Goal: Task Accomplishment & Management: Complete application form

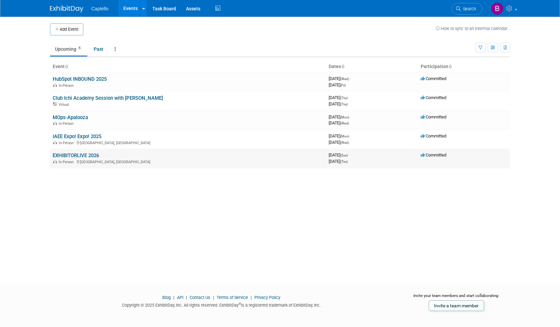
click at [79, 155] on link "EXHIBITORLIVE 2026" at bounding box center [76, 155] width 46 height 6
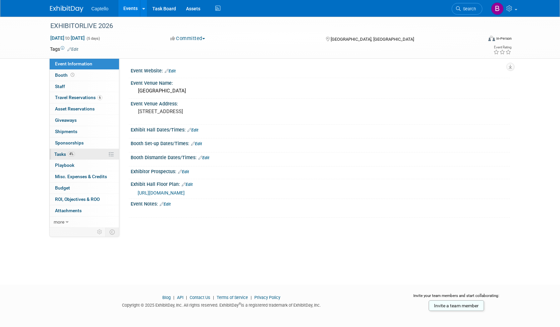
click at [61, 153] on span "Tasks 4%" at bounding box center [64, 153] width 21 height 5
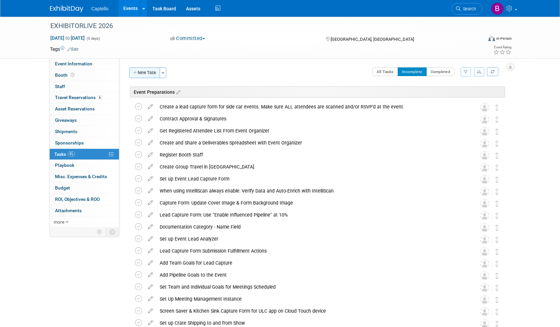
click at [150, 74] on button "New Task" at bounding box center [144, 72] width 31 height 11
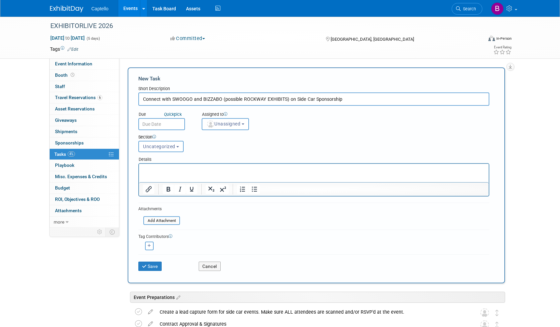
click at [180, 98] on input "Connect with SWOOGO and BIZZABO (possible ROCKWAY EXHIBITS) on Side Car Sponsor…" at bounding box center [313, 98] width 351 height 13
type input "Connect with SWOOGO and BIZZABO (possible ROCKWAY EXHIBITS) on Side Car Sponsor…"
drag, startPoint x: 171, startPoint y: 142, endPoint x: 174, endPoint y: 142, distance: 3.4
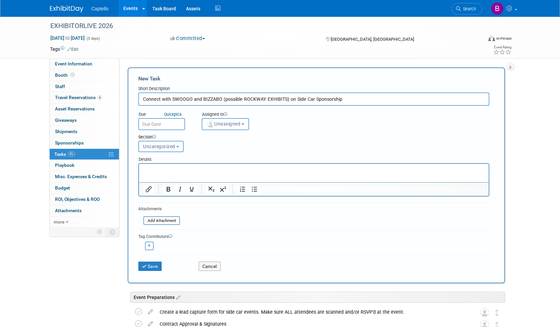
click at [171, 142] on button "Uncategorized" at bounding box center [160, 146] width 45 height 11
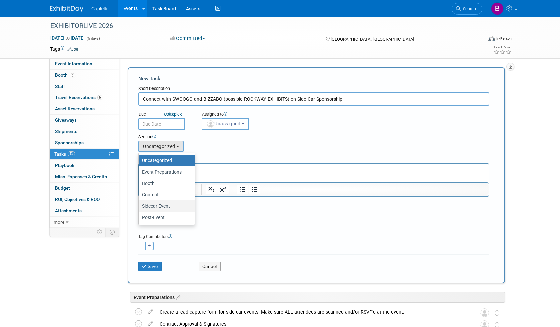
click at [161, 204] on label "Sidecar Event" at bounding box center [165, 205] width 46 height 9
click at [140, 204] on input "Sidecar Event" at bounding box center [137, 206] width 4 height 4
select select "11274207"
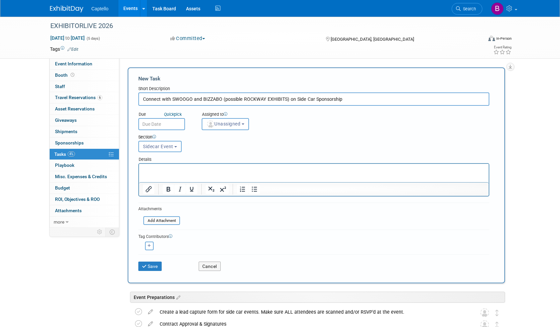
drag, startPoint x: 144, startPoint y: 99, endPoint x: 320, endPoint y: 94, distance: 176.5
click at [320, 94] on input "Connect with SWOOGO and BIZZABO (possible ROCKWAY EXHIBITS) on Side Car Sponsor…" at bounding box center [313, 98] width 351 height 13
click at [274, 101] on input "Connect with SWOOGO and BIZZABO (possible ROCKWAY EXHIBITS) on Side Car Sponsor…" at bounding box center [313, 98] width 351 height 13
drag, startPoint x: 193, startPoint y: 99, endPoint x: 201, endPoint y: 98, distance: 8.1
click at [201, 97] on input "Connect with SWOOGO and BIZZABO (possible ROCKWAY EXHIBITS) on Side Car Sponsor…" at bounding box center [313, 98] width 351 height 13
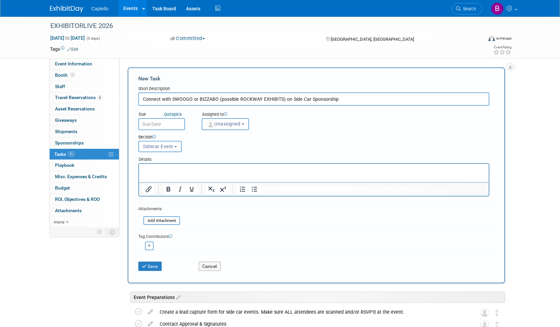
drag, startPoint x: 232, startPoint y: 96, endPoint x: 361, endPoint y: 96, distance: 128.7
click at [360, 96] on input "Connect with SWOOGO or BIZZABO (possible ROCKWAY EXHIBITS) on Side Car Sponsors…" at bounding box center [313, 98] width 351 height 13
drag, startPoint x: 351, startPoint y: 98, endPoint x: 113, endPoint y: 100, distance: 237.1
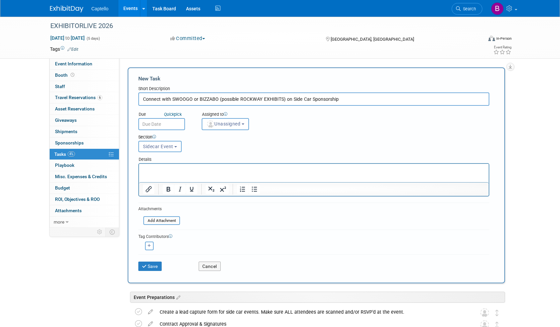
click at [239, 96] on input "Connect with SWOOGO or BIZZABO (possible ROCKWAY EXHIBITS) on Side Car Sponsors…" at bounding box center [313, 98] width 351 height 13
drag, startPoint x: 235, startPoint y: 99, endPoint x: 385, endPoint y: 102, distance: 149.4
click at [385, 102] on input "Connect with SWOOGO or BIZZABO (possible ROCKWAY EXHIBITS) on Side Car Sponsors…" at bounding box center [313, 98] width 351 height 13
drag, startPoint x: 366, startPoint y: 101, endPoint x: 141, endPoint y: 98, distance: 225.1
click at [141, 98] on input "Connect with SWOOGO or BIZZABO (possible ROCKWAY EXHIBITS) on Side Car Sponsors…" at bounding box center [313, 98] width 351 height 13
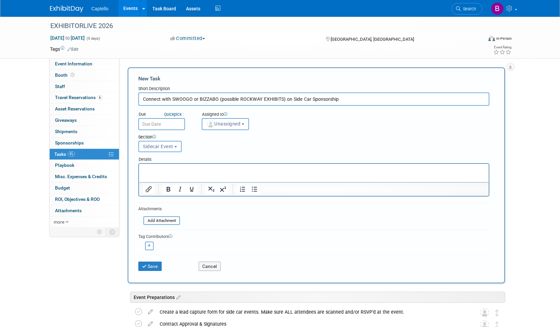
click at [162, 97] on input "Connect with SWOOGO or BIZZABO (possible ROCKWAY EXHIBITS) on Side Car Sponsors…" at bounding box center [313, 98] width 351 height 13
click at [158, 98] on input "Connect with SWOOGO or BIZZABO (possible ROCKWAY EXHIBITS) on Side Car Sponsors…" at bounding box center [313, 98] width 351 height 13
click at [365, 99] on input "Connect with SWOOGO or BIZZABO (possible ROCKWAY EXHIBITS) on Side Car Sponsors…" at bounding box center [313, 98] width 351 height 13
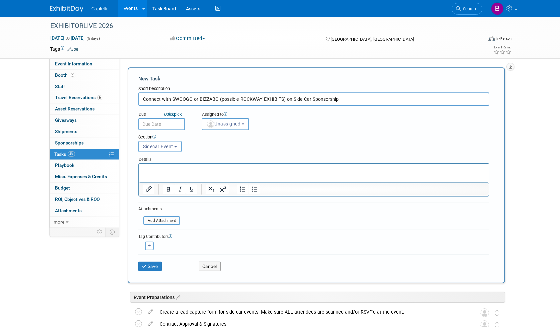
type input "Connect with SWOOGO or BIZZABO (possible ROCKWAY EXHIBITS) on Side Car Sponsors…"
click at [151, 266] on button "Save" at bounding box center [149, 265] width 23 height 9
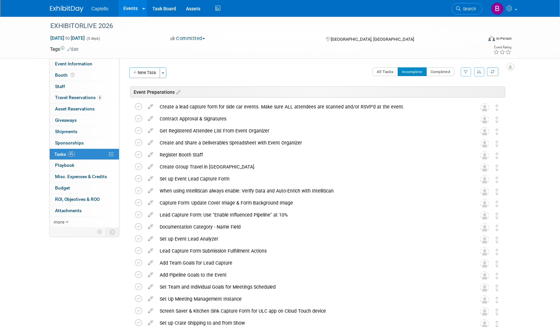
click at [304, 66] on div "Event Website: Edit Event Venue Name: Tampa Convention Center Event Venue Addre…" at bounding box center [314, 142] width 391 height 169
drag, startPoint x: 291, startPoint y: 47, endPoint x: 275, endPoint y: 40, distance: 16.9
click at [291, 47] on td at bounding box center [255, 49] width 355 height 7
click at [275, 40] on div "Committed Committed Considering Not Going" at bounding box center [241, 38] width 147 height 7
click at [500, 9] on img at bounding box center [497, 8] width 13 height 13
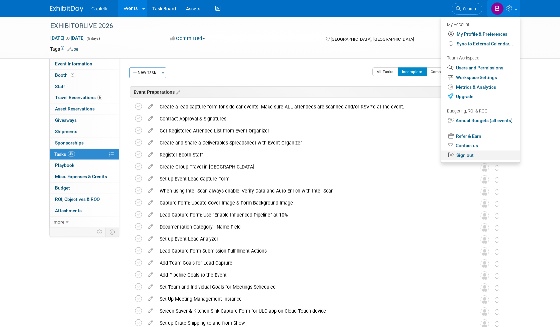
click at [465, 156] on link "Sign out" at bounding box center [481, 155] width 78 height 10
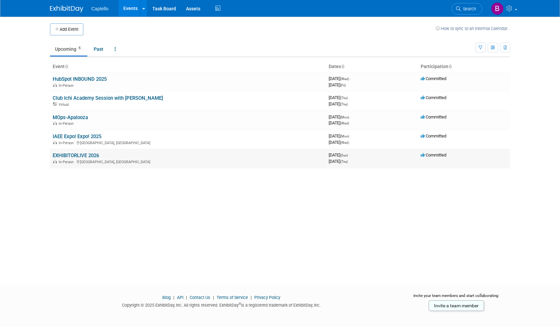
click at [81, 155] on link "EXHIBITORLIVE 2026" at bounding box center [76, 155] width 46 height 6
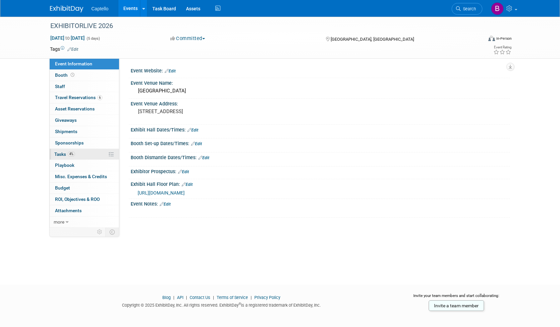
click at [62, 152] on span "Tasks 4%" at bounding box center [64, 153] width 21 height 5
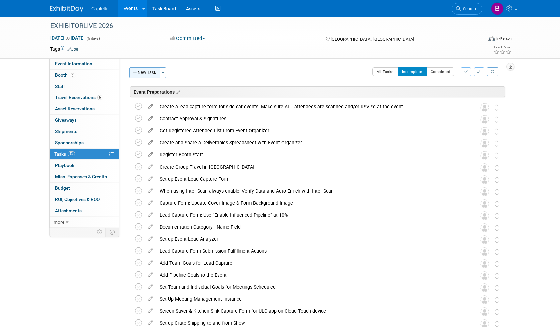
click at [142, 72] on button "New Task" at bounding box center [144, 72] width 31 height 11
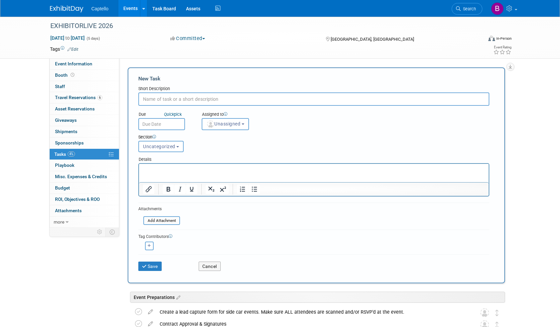
paste input "Give BDRs CALL LIST 2 weeks before the event!"
type input "Give BDRs CALL LIST 2 weeks before the event"
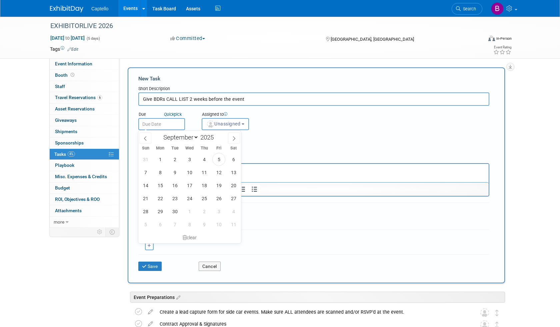
click at [158, 122] on input "text" at bounding box center [161, 124] width 47 height 12
click at [235, 139] on icon at bounding box center [234, 138] width 5 height 5
select select "11"
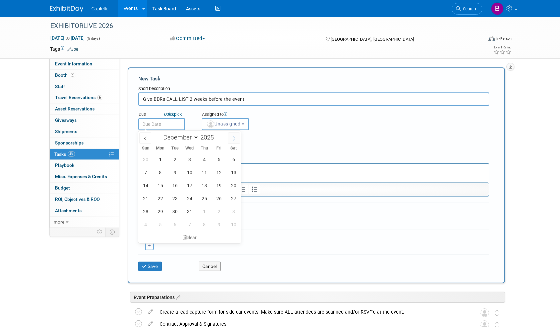
click at [235, 139] on icon at bounding box center [234, 138] width 5 height 5
type input "2026"
click at [235, 139] on icon at bounding box center [234, 138] width 5 height 5
select select "2"
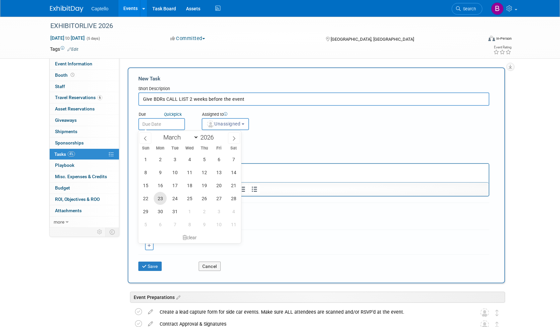
click at [162, 195] on span "23" at bounding box center [160, 198] width 13 height 13
type input "Mar 23, 2026"
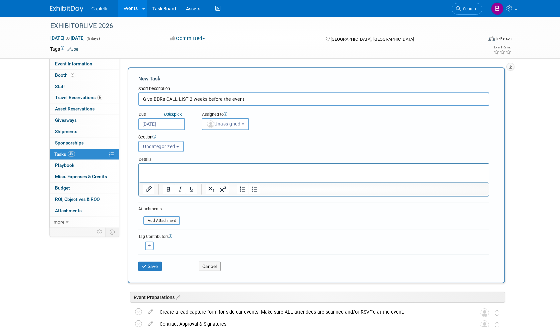
click at [180, 145] on button "Uncategorized" at bounding box center [160, 146] width 45 height 11
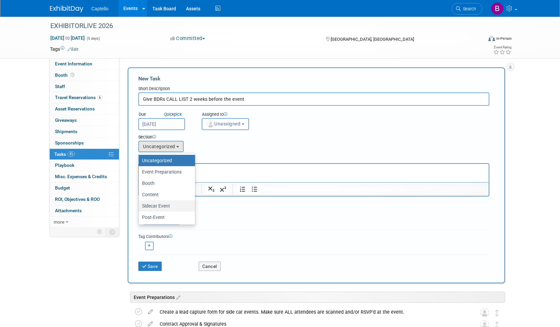
click at [164, 203] on label "Sidecar Event" at bounding box center [165, 205] width 46 height 9
click at [140, 204] on input "Sidecar Event" at bounding box center [137, 206] width 4 height 4
select select "11274207"
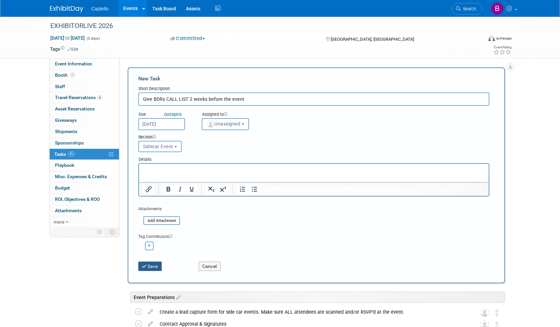
click at [158, 265] on button "Save" at bounding box center [149, 265] width 23 height 9
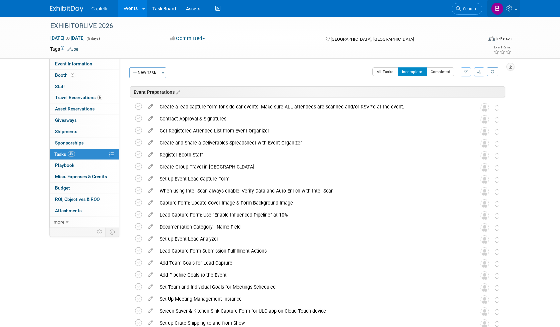
click at [519, 10] on link at bounding box center [504, 8] width 33 height 17
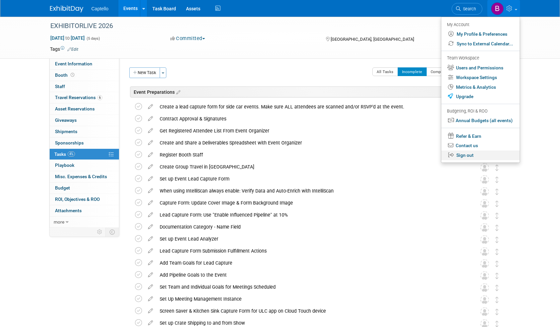
click at [462, 156] on link "Sign out" at bounding box center [481, 155] width 78 height 10
